Goal: Transaction & Acquisition: Purchase product/service

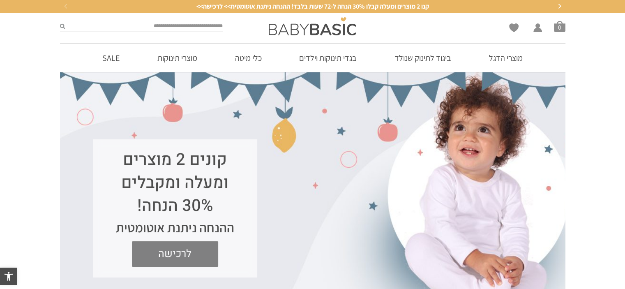
click at [183, 256] on span "לרכישה" at bounding box center [175, 253] width 74 height 25
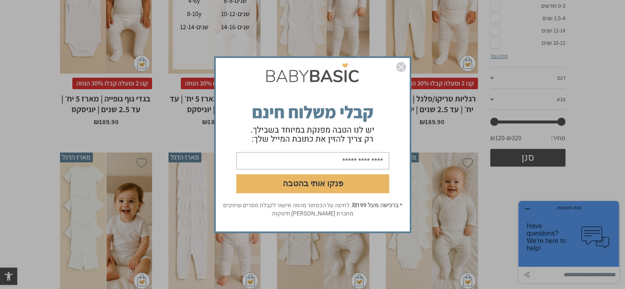
scroll to position [287, 0]
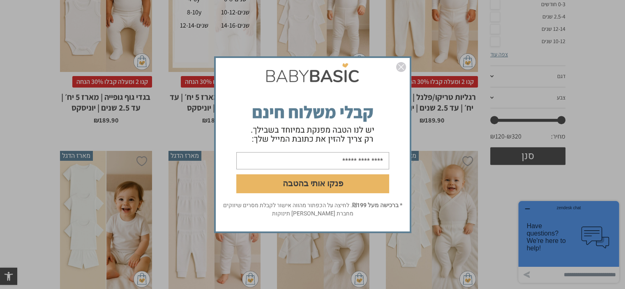
click at [398, 66] on img "סגור" at bounding box center [401, 67] width 10 height 10
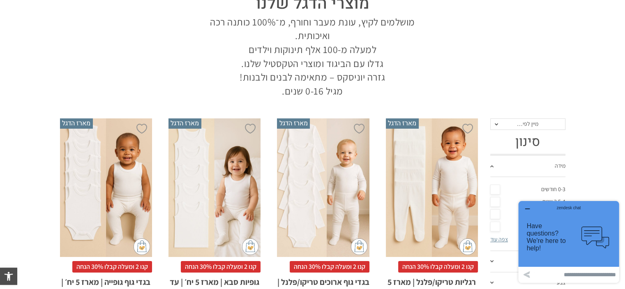
scroll to position [40, 0]
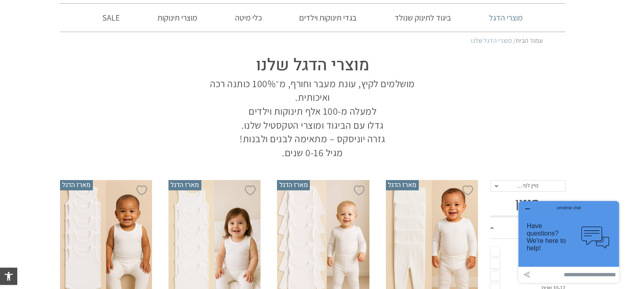
click at [504, 14] on link "מוצרי הדגל" at bounding box center [506, 18] width 58 height 28
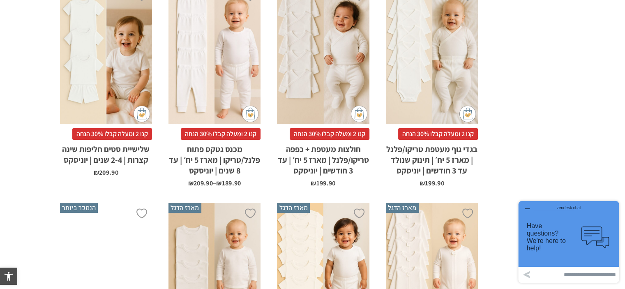
scroll to position [411, 0]
